Goal: Find specific page/section: Find specific page/section

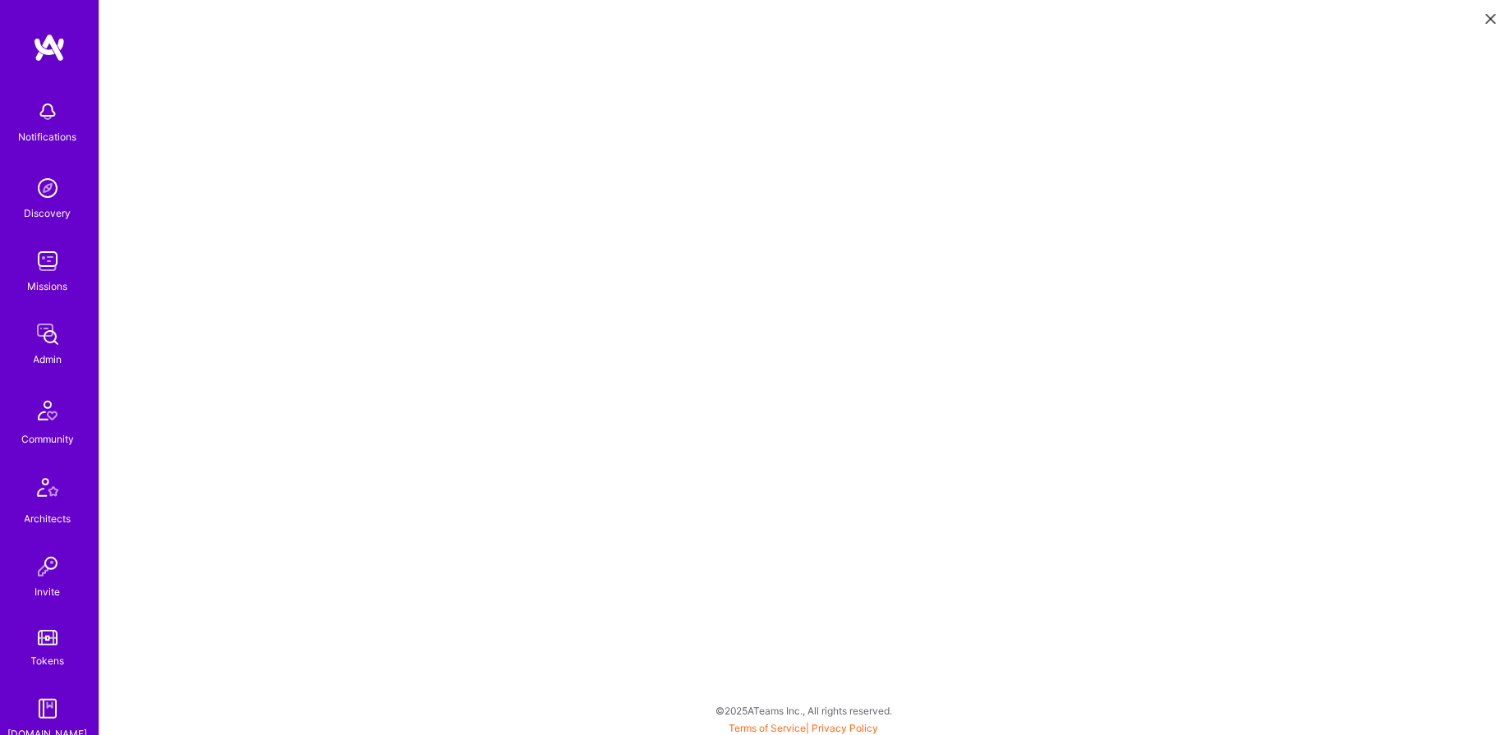
click at [53, 345] on img at bounding box center [47, 334] width 33 height 33
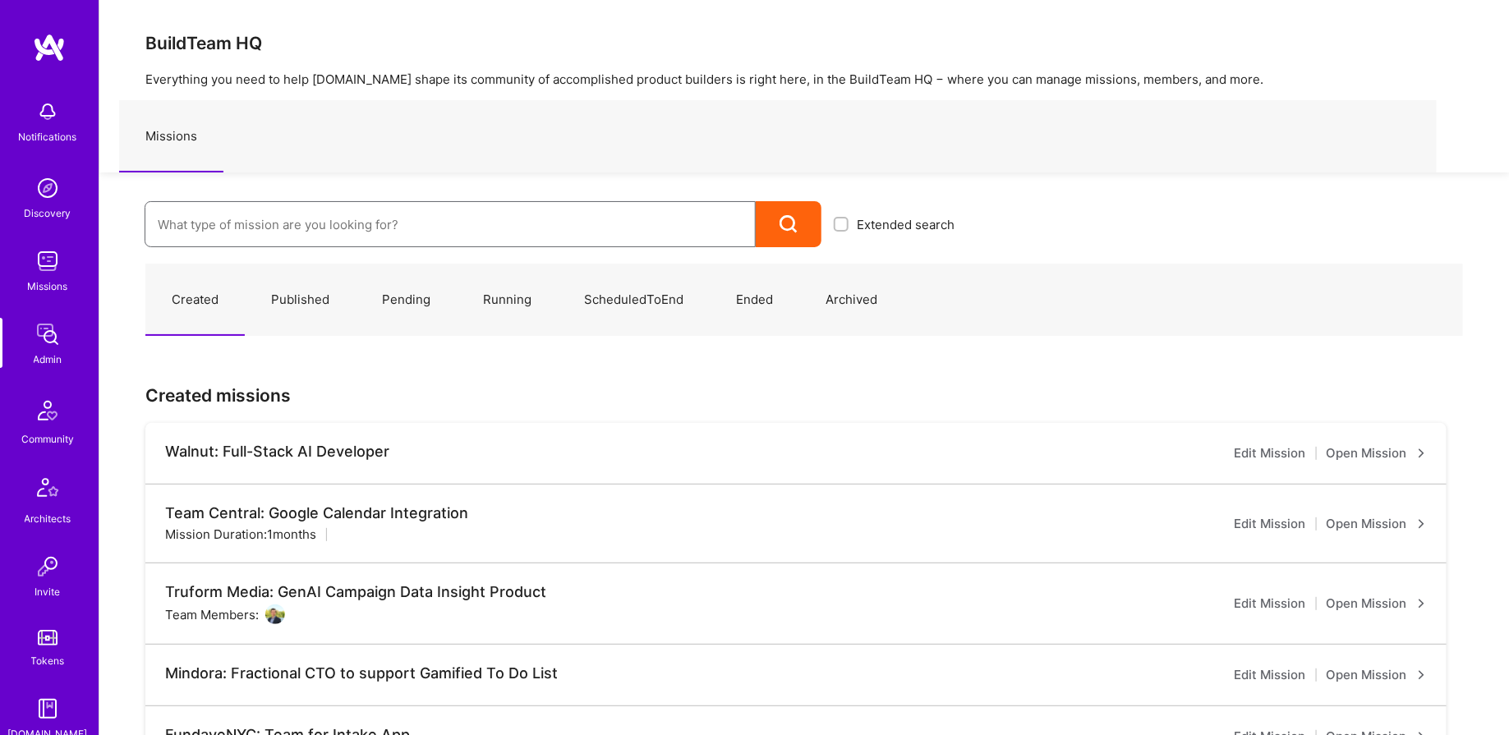
click at [190, 231] on input at bounding box center [450, 225] width 585 height 42
type input "anheu"
click at [48, 271] on img at bounding box center [47, 261] width 33 height 33
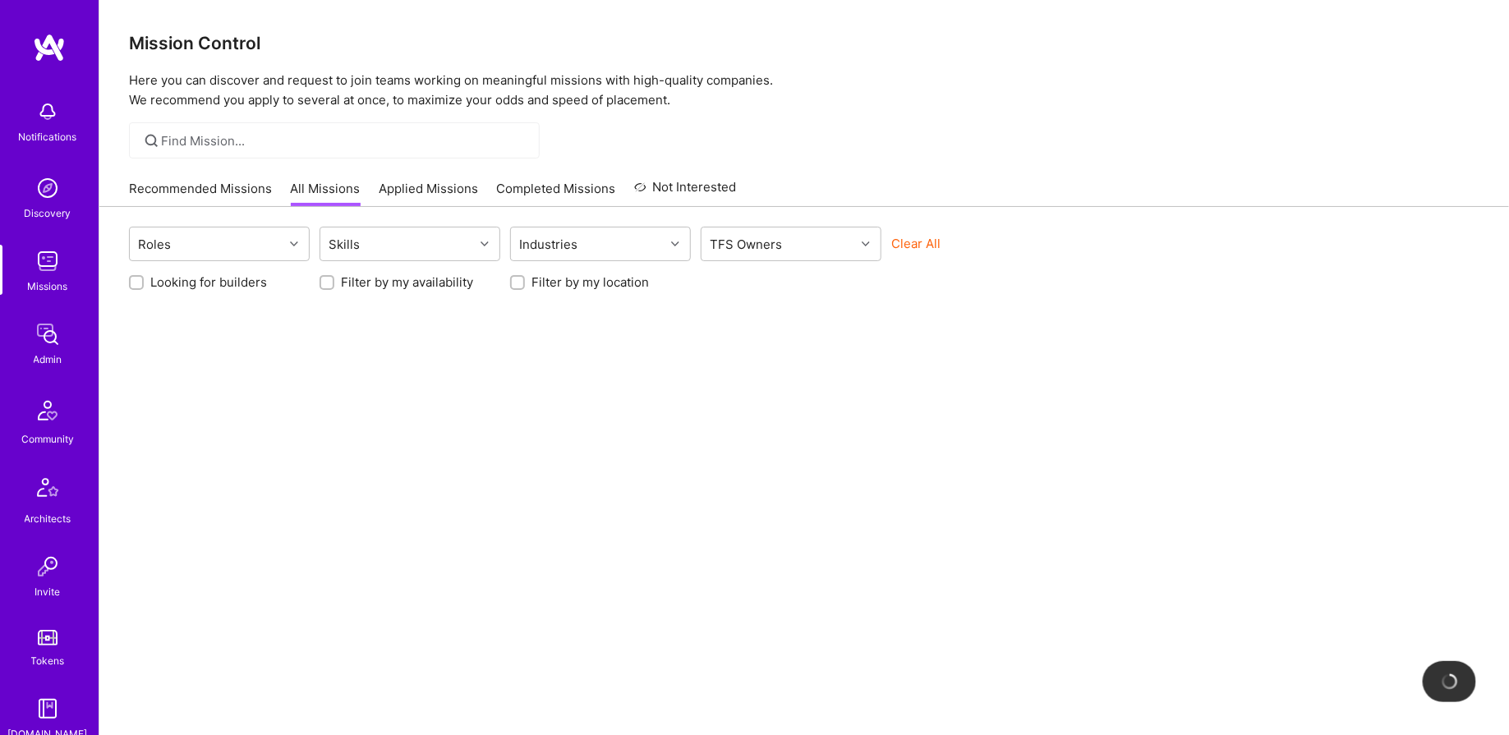
click at [213, 128] on div at bounding box center [334, 140] width 411 height 36
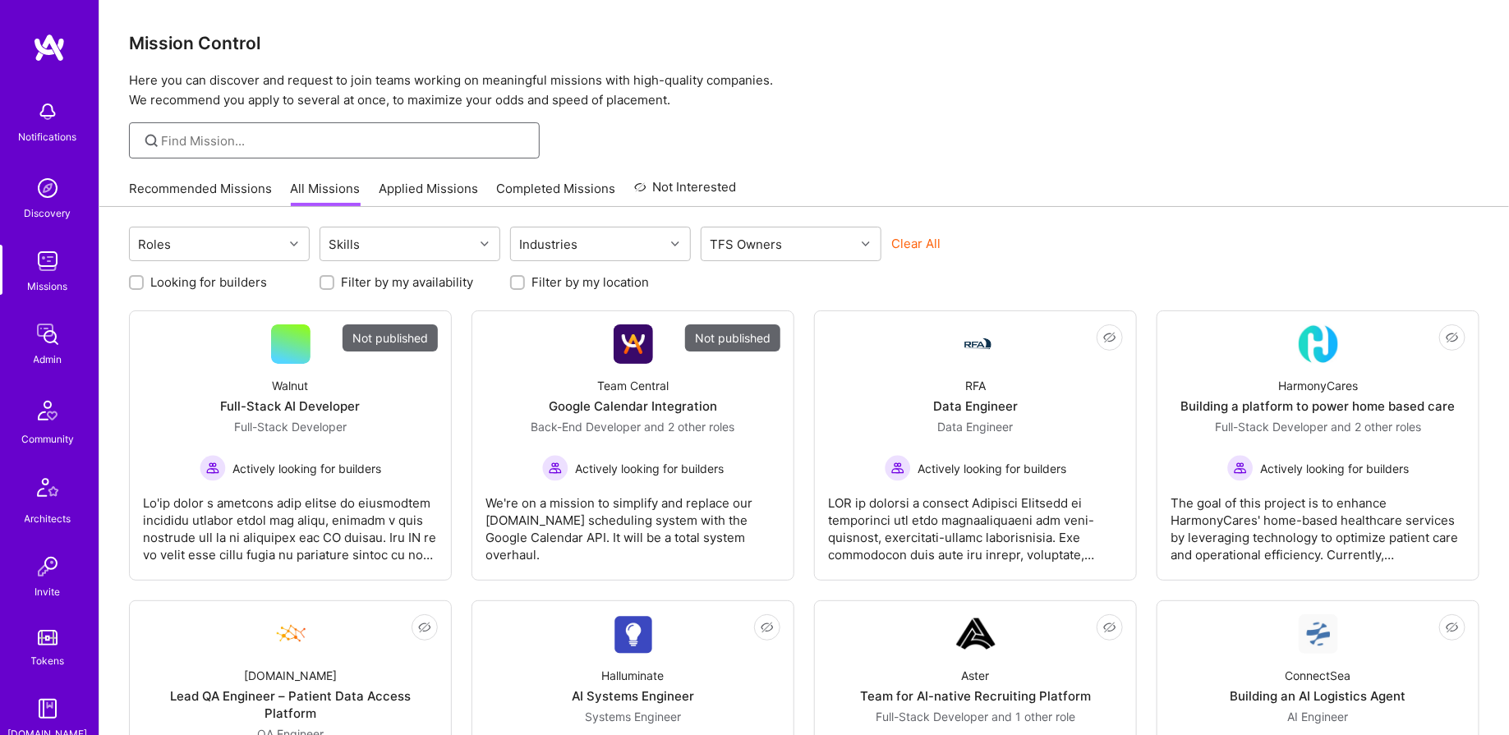
click at [211, 142] on input at bounding box center [344, 140] width 365 height 17
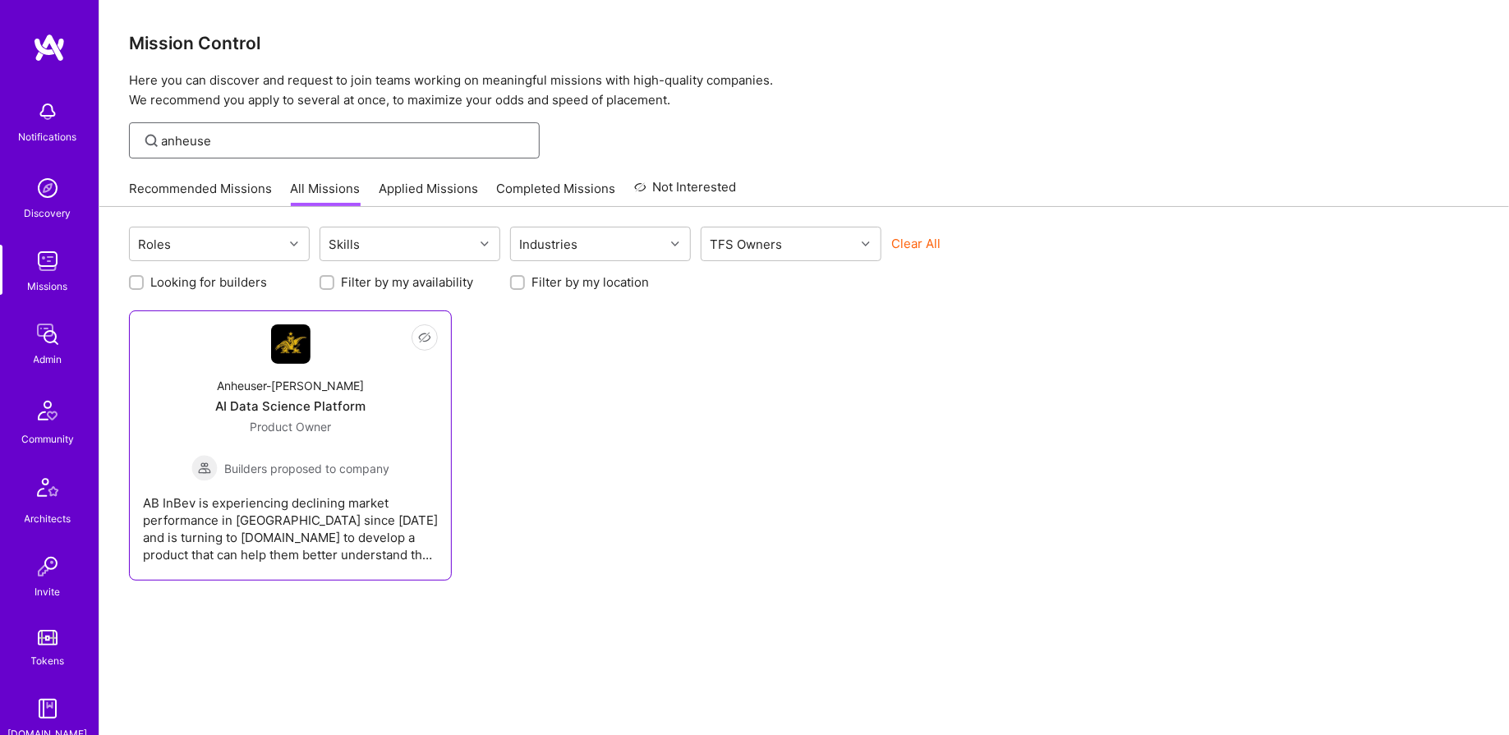
type input "anheuse"
click at [300, 514] on div "AB InBev is experiencing declining market performance in [GEOGRAPHIC_DATA] sinc…" at bounding box center [290, 522] width 295 height 82
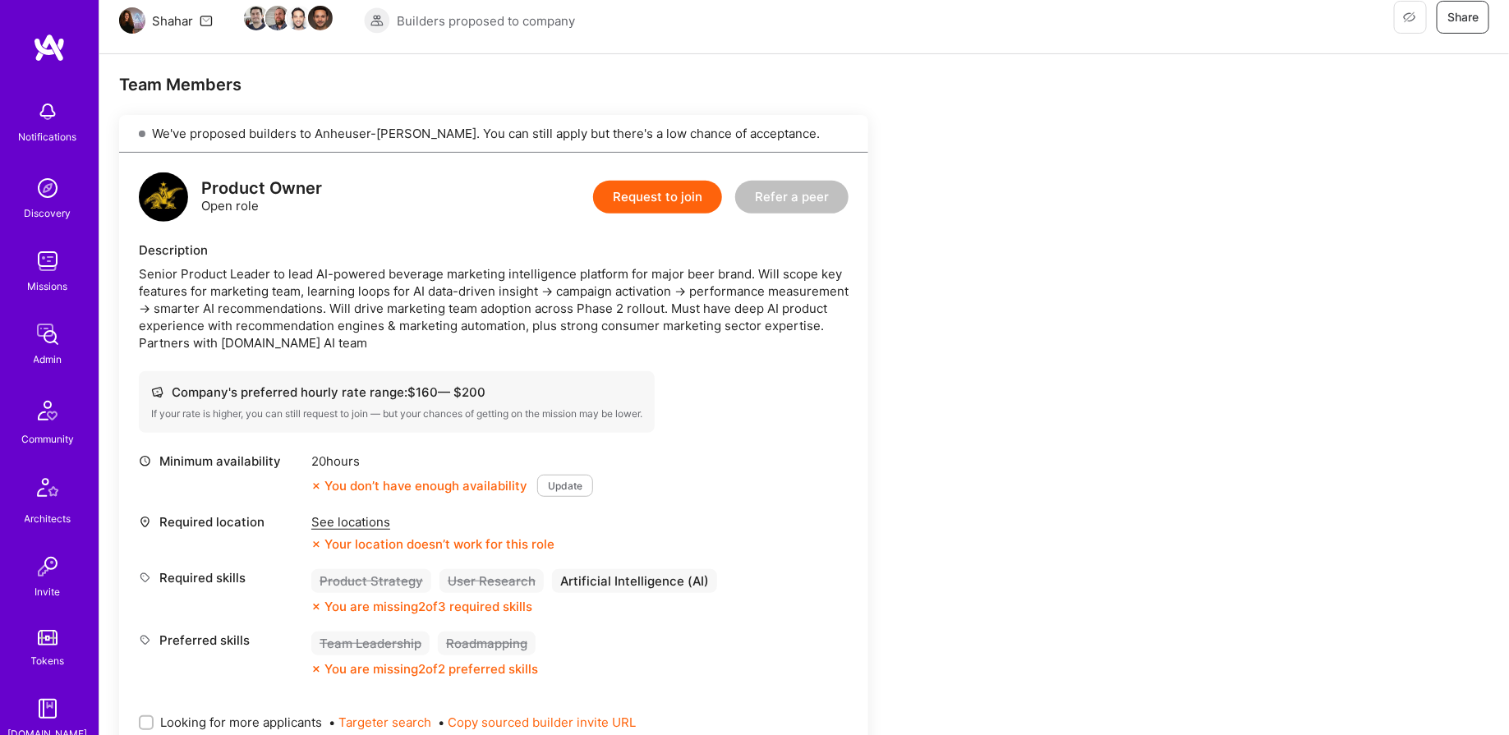
scroll to position [237, 0]
click at [62, 361] on div "Admin" at bounding box center [48, 359] width 29 height 17
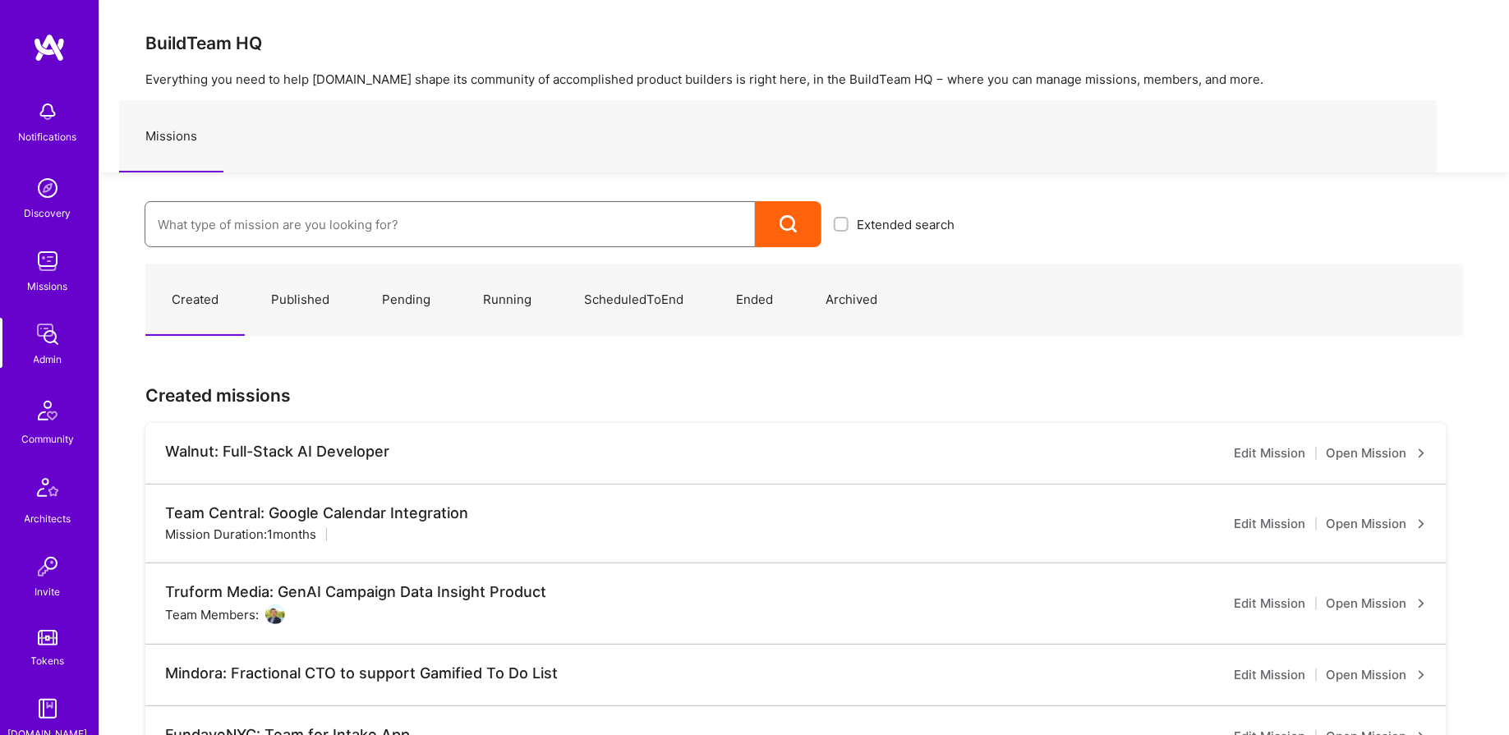
click at [275, 212] on input at bounding box center [450, 225] width 585 height 42
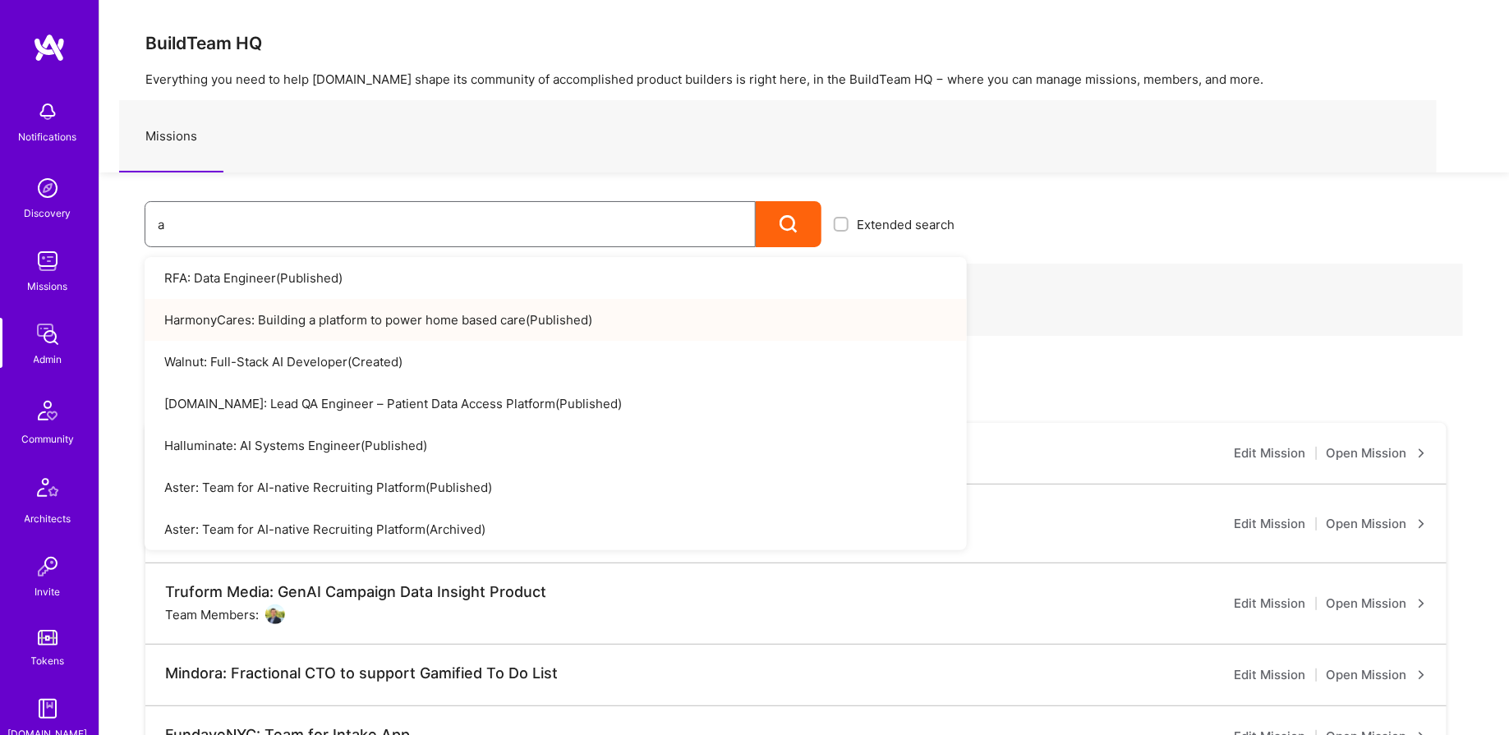
type input "a"
click at [120, 320] on div "Created Published Pending Running ScheduledToEnd Ended Archived Created mission…" at bounding box center [803, 747] width 1409 height 1000
click at [46, 247] on img at bounding box center [47, 261] width 33 height 33
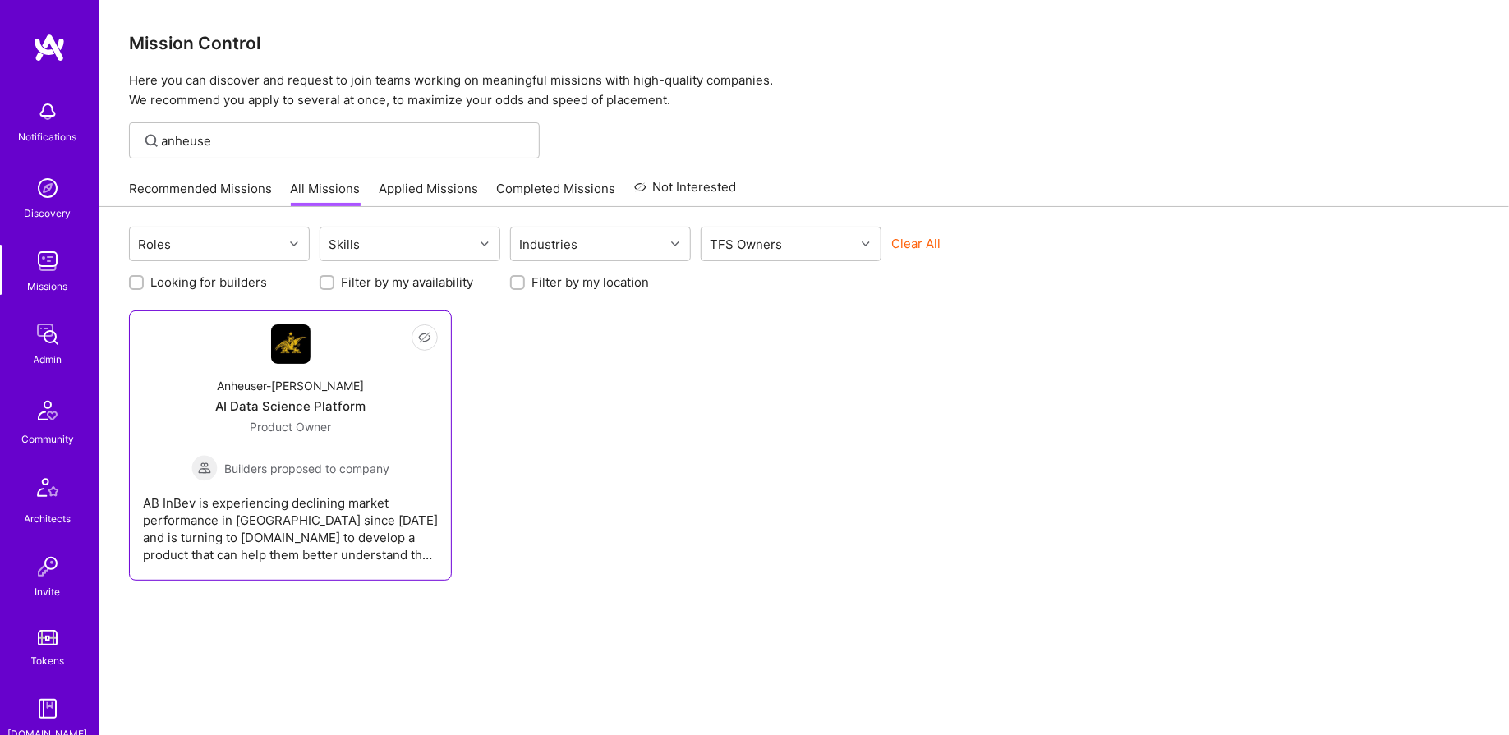
click at [336, 469] on span "Builders proposed to company" at bounding box center [306, 468] width 165 height 17
